Goal: Answer question/provide support: Answer question/provide support

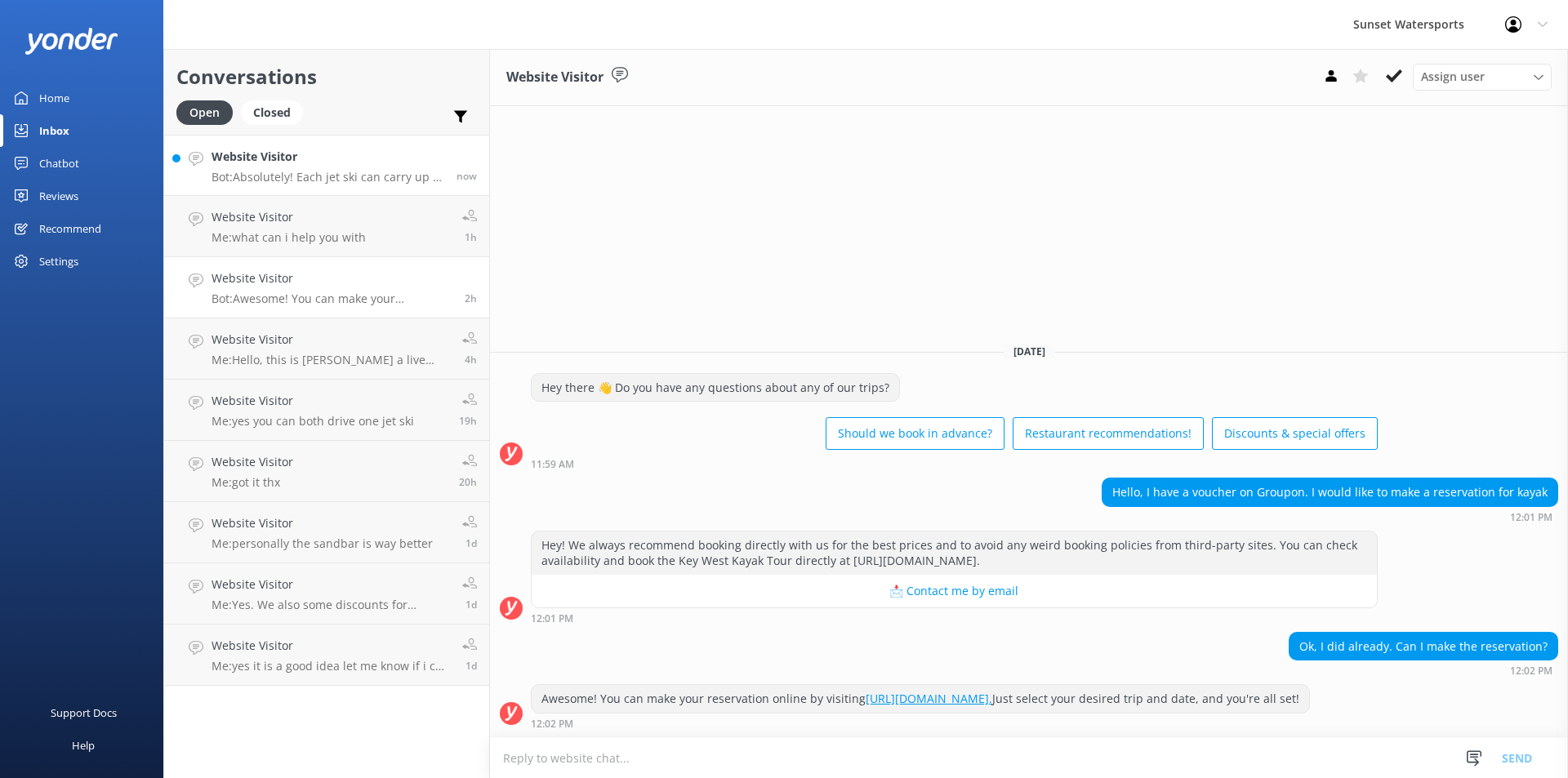
click at [343, 167] on div "Website Visitor Bot: Absolutely! Each jet ski can carry up to 2 riders, and the…" at bounding box center [328, 165] width 232 height 35
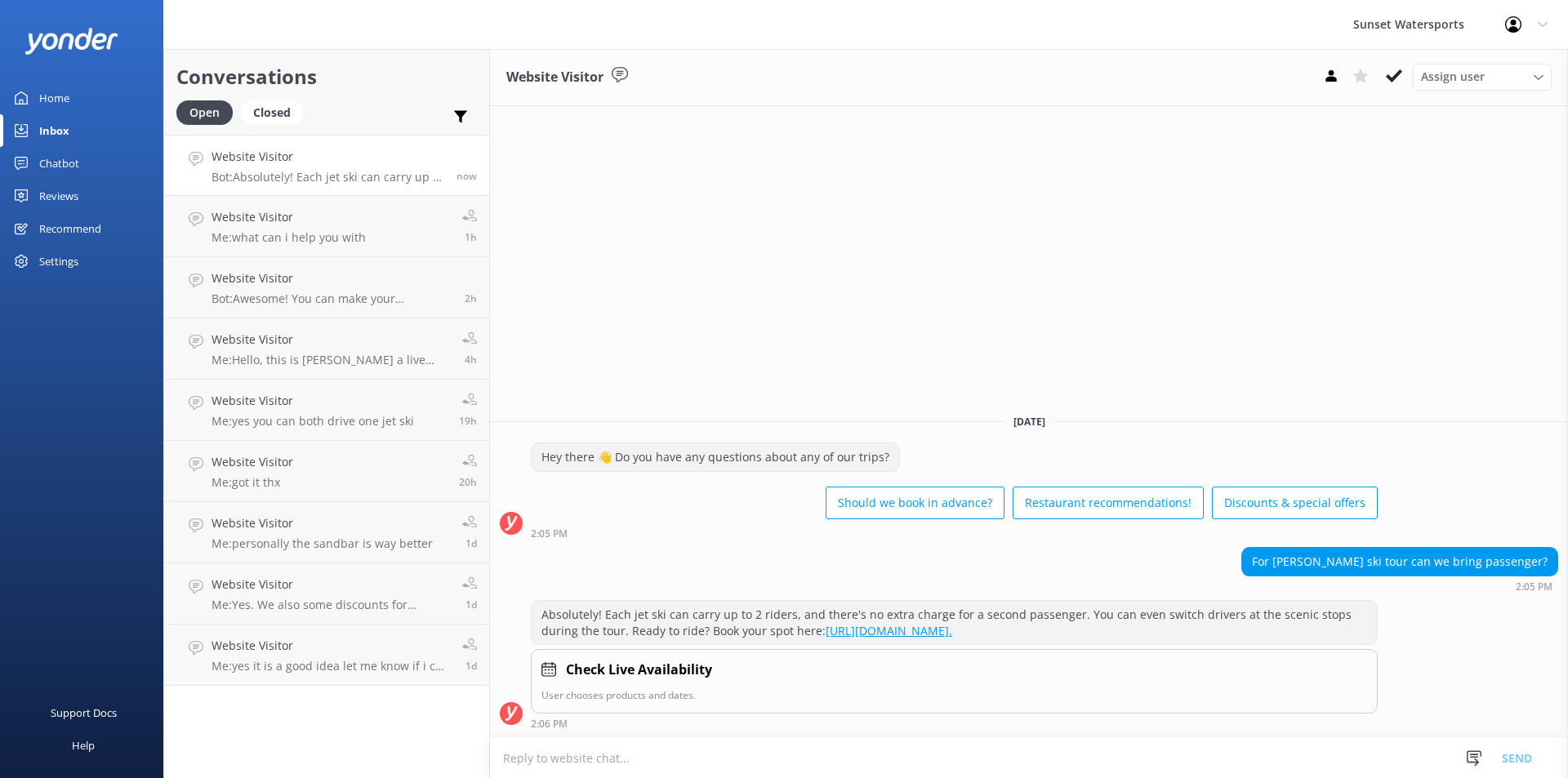
click at [538, 757] on textarea at bounding box center [1029, 757] width 1078 height 40
click at [572, 750] on textarea at bounding box center [1029, 757] width 1078 height 40
click at [542, 760] on textarea at bounding box center [1029, 757] width 1078 height 40
type textarea "H"
click at [660, 376] on div "Website Visitor Assign user [PERSON_NAME] at [GEOGRAPHIC_DATA][PERSON_NAME] wit…" at bounding box center [1029, 413] width 1078 height 729
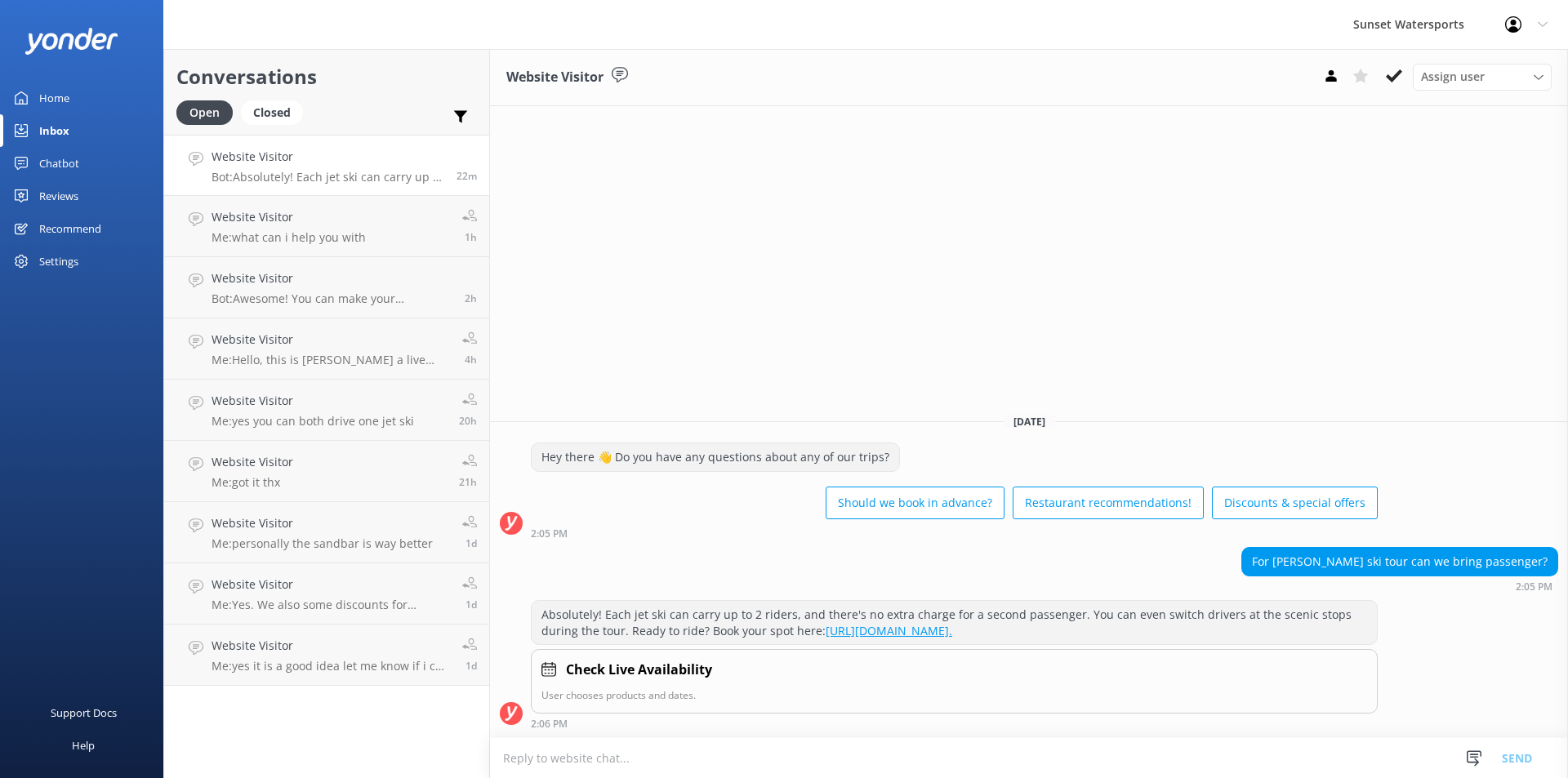
click at [346, 185] on link "Website Visitor Bot: Absolutely! Each jet ski can carry up to 2 riders, and the…" at bounding box center [327, 165] width 325 height 62
click at [908, 278] on div "Website Visitor Assign user [PERSON_NAME] at [GEOGRAPHIC_DATA][PERSON_NAME] wit…" at bounding box center [1029, 413] width 1078 height 729
click at [728, 265] on div "Website Visitor Assign user [PERSON_NAME] at [GEOGRAPHIC_DATA][PERSON_NAME] wit…" at bounding box center [1029, 413] width 1078 height 729
click at [413, 89] on h2 "Conversations" at bounding box center [327, 76] width 301 height 31
click at [276, 176] on p "Bot: Absolutely! Each jet ski can carry up to 2 riders, and there's no extra ch…" at bounding box center [328, 177] width 232 height 15
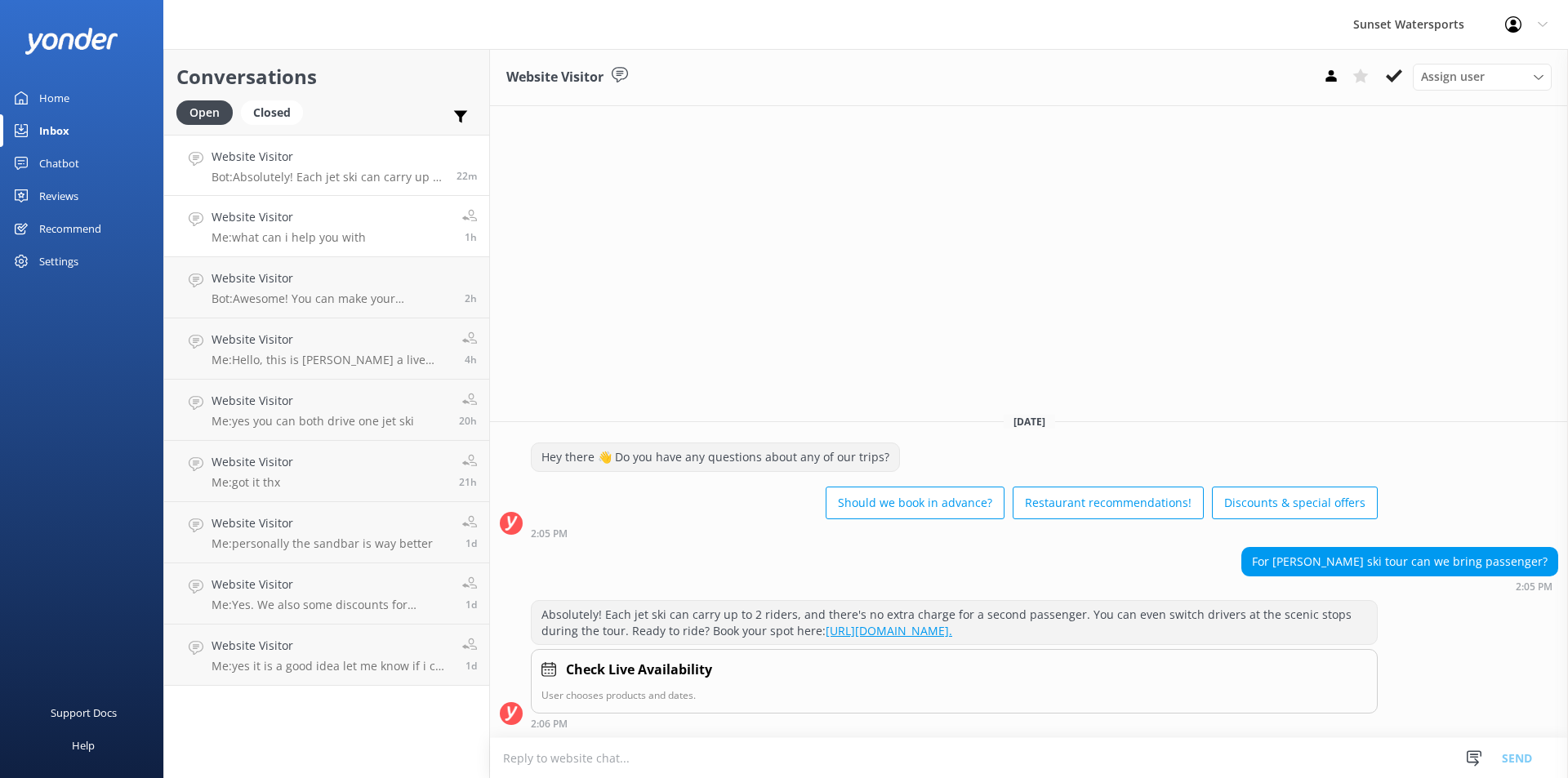
click at [343, 232] on p "Me: what can i help you with" at bounding box center [288, 238] width 154 height 15
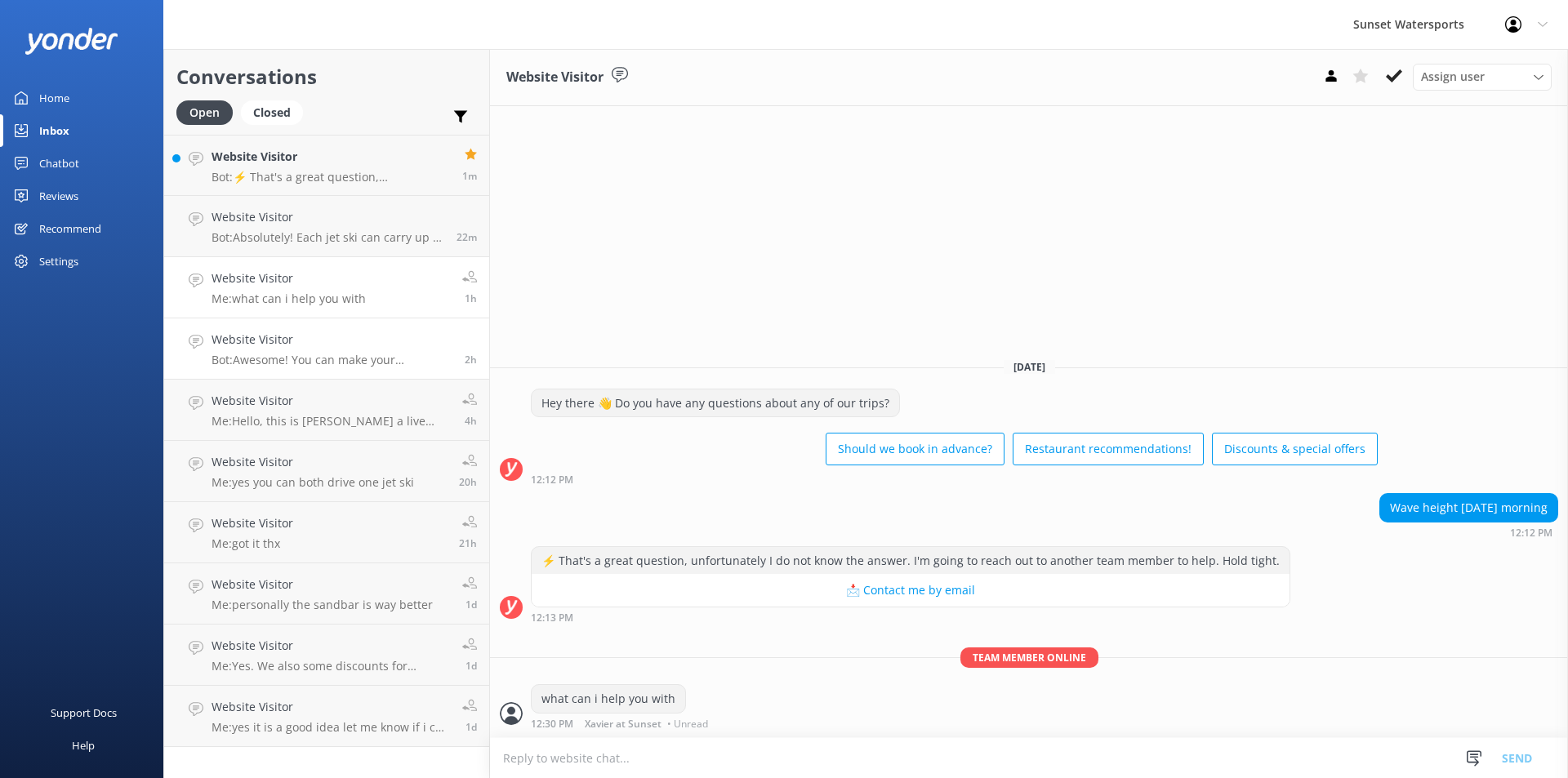
click at [301, 342] on h4 "Website Visitor" at bounding box center [332, 339] width 241 height 18
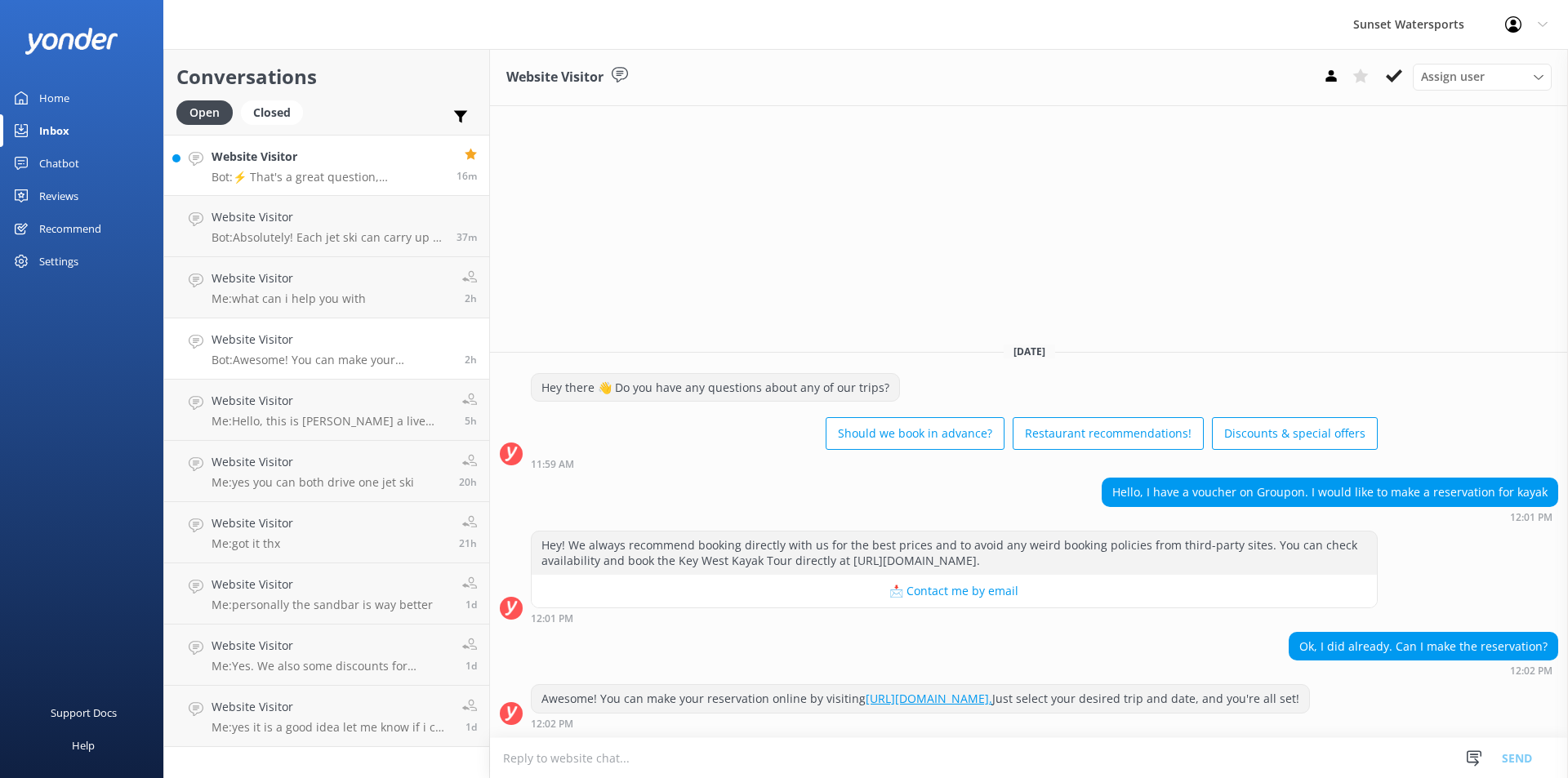
click at [341, 169] on div "Website Visitor Bot: ⚡ That's a great question, unfortunately I do not know the…" at bounding box center [328, 165] width 232 height 35
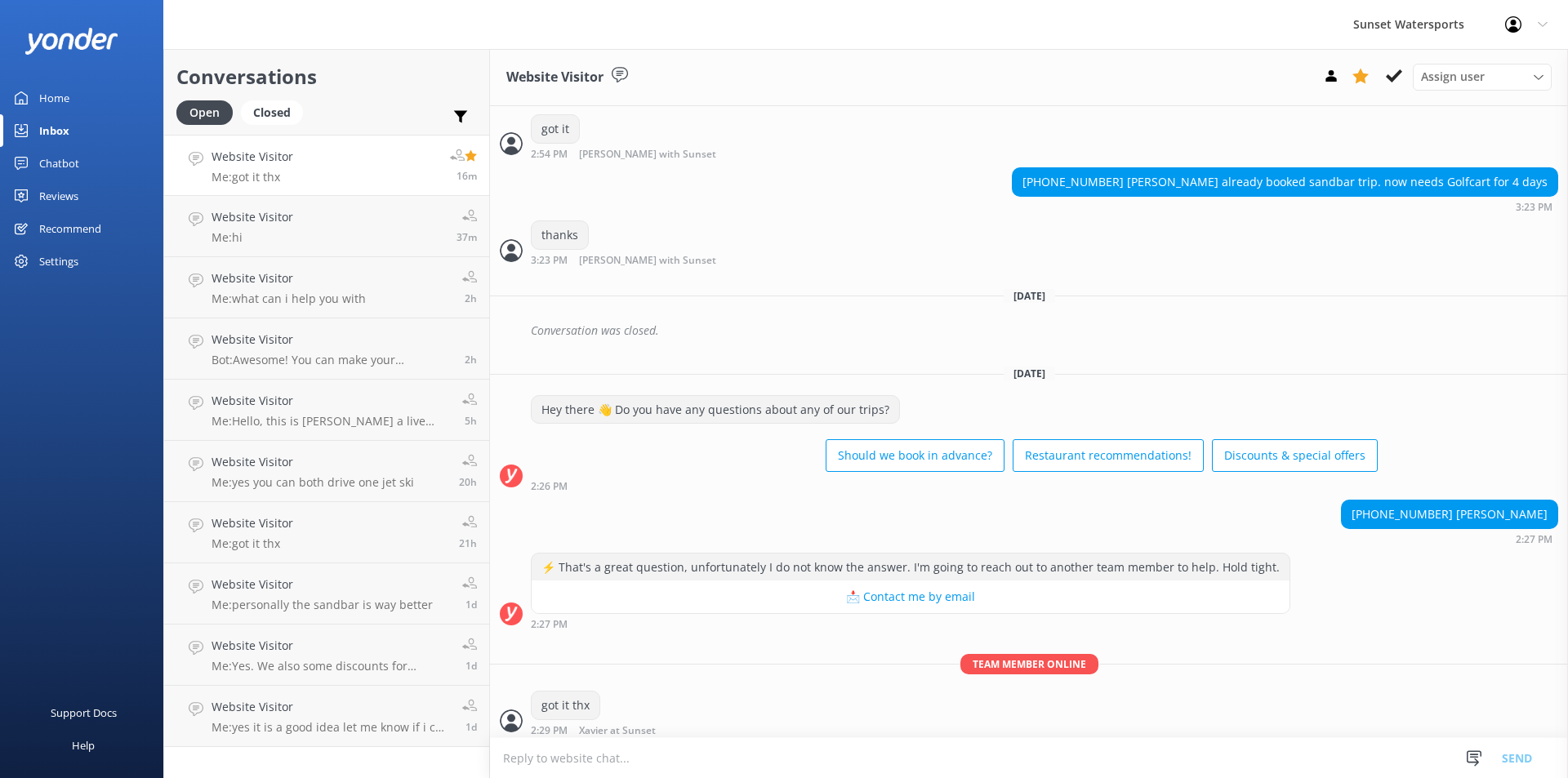
scroll to position [6731, 0]
